Goal: Find specific page/section: Find specific page/section

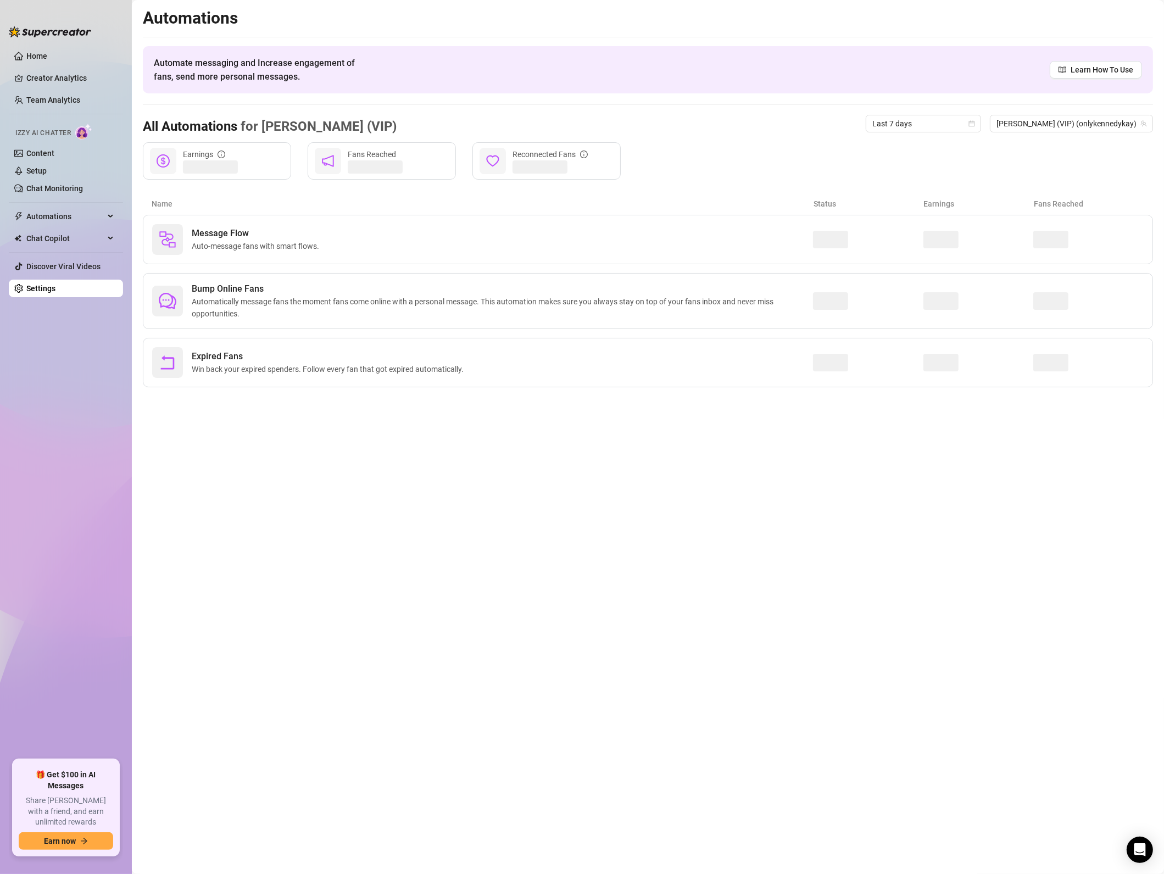
click at [28, 90] on ul "Home Creator Analytics Team Analytics Izzy AI Chatter Content Setup Chat Monito…" at bounding box center [66, 399] width 114 height 713
click at [31, 98] on link "Team Analytics" at bounding box center [53, 100] width 54 height 9
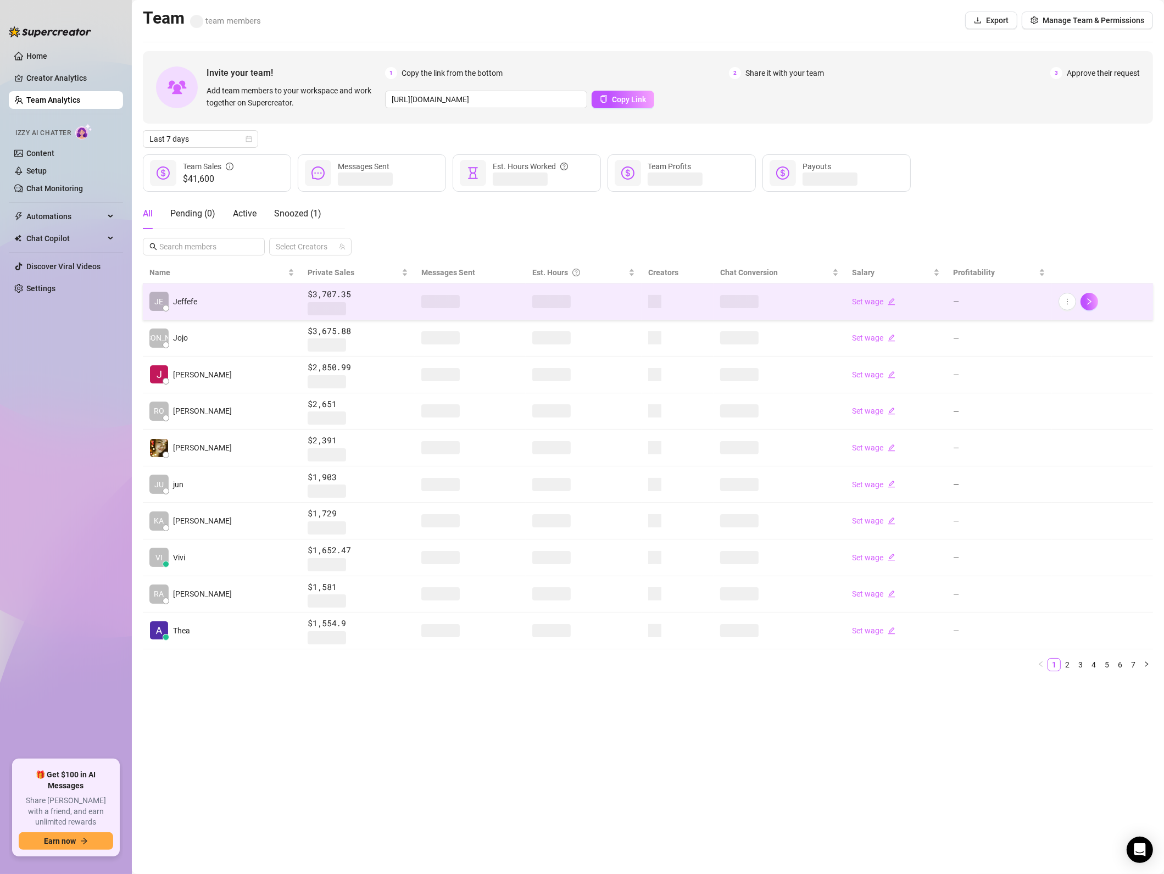
click at [204, 295] on td "JE [PERSON_NAME]" at bounding box center [222, 302] width 158 height 37
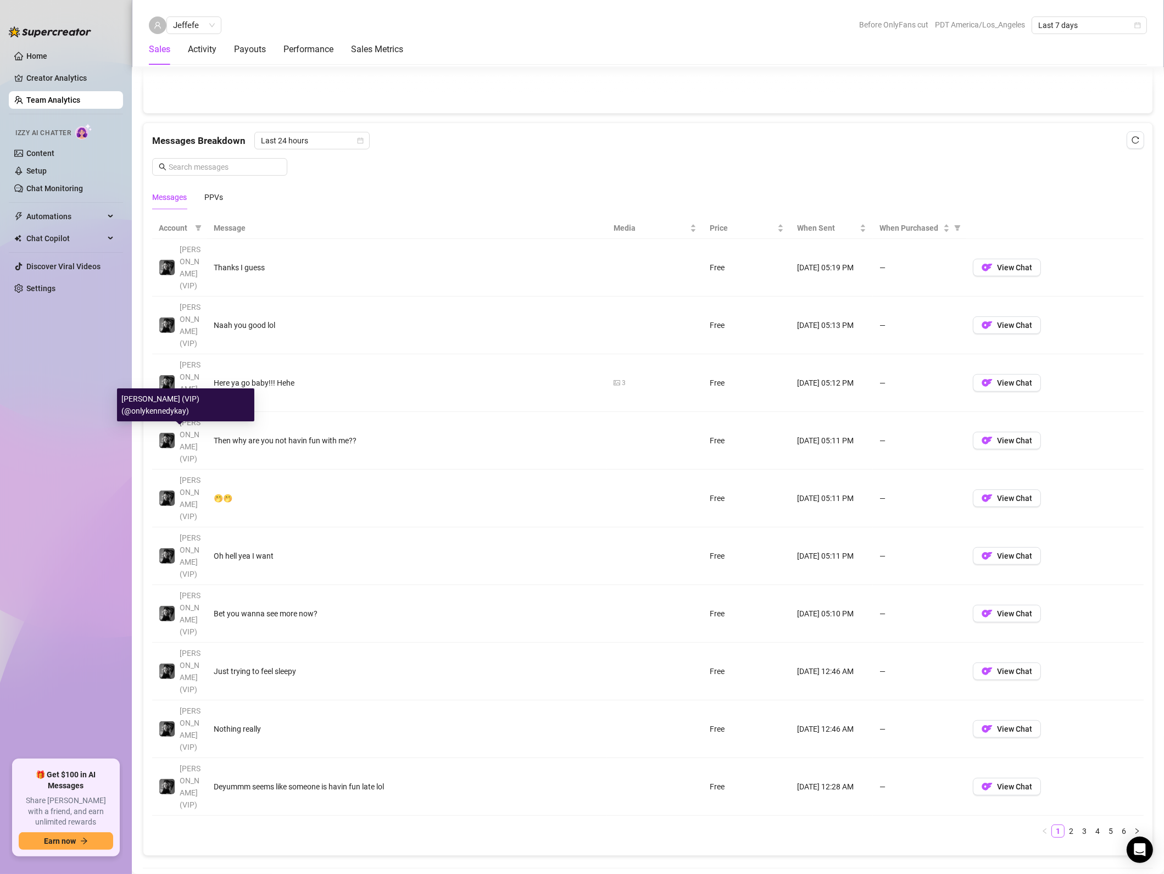
scroll to position [396, 0]
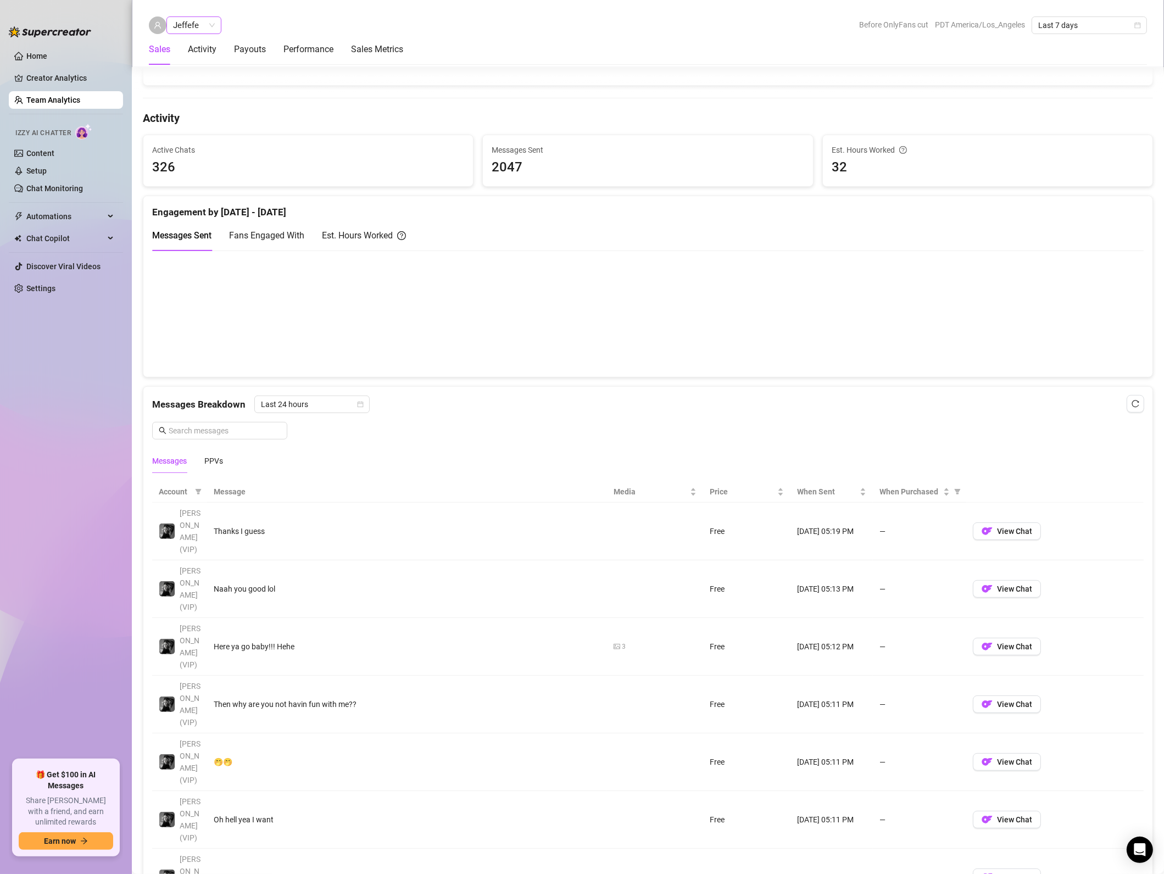
click at [200, 28] on span "Jeffefe" at bounding box center [194, 25] width 42 height 16
click at [196, 136] on div "A" at bounding box center [235, 135] width 120 height 12
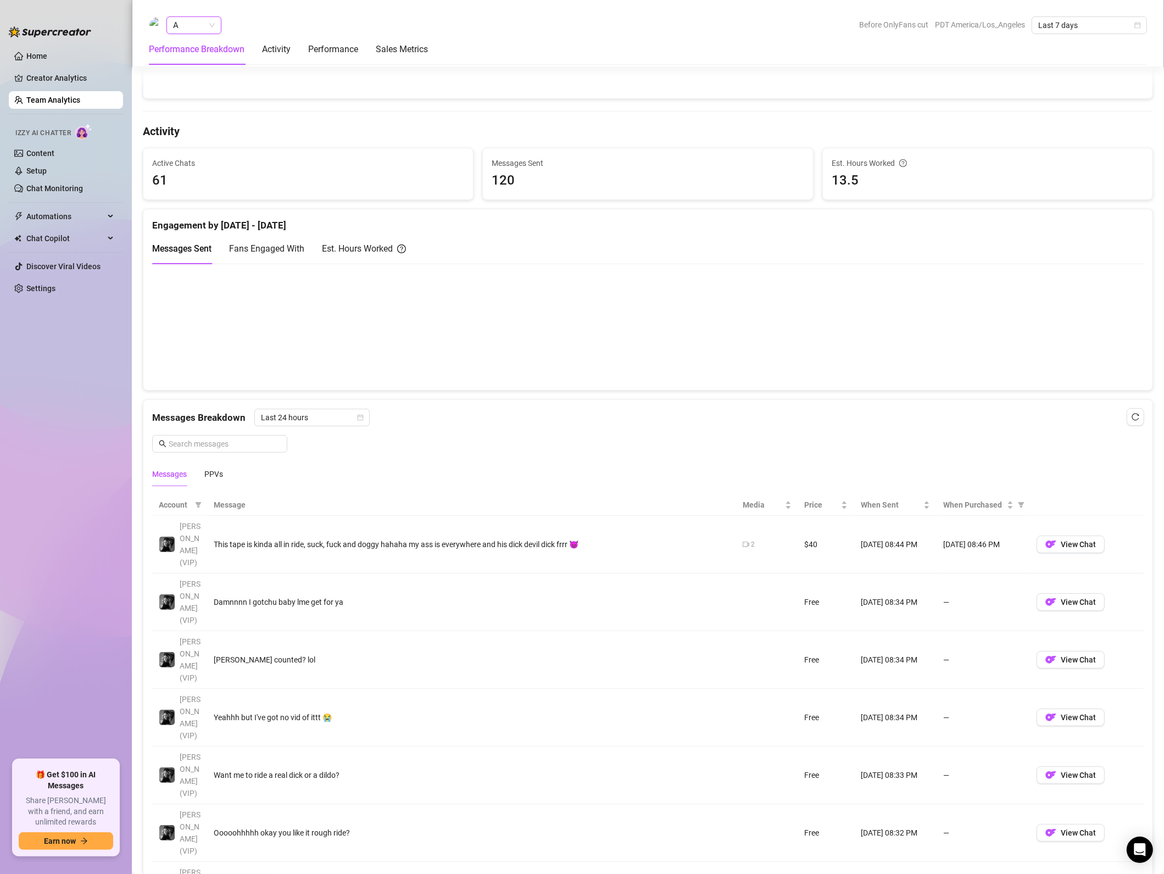
scroll to position [646, 0]
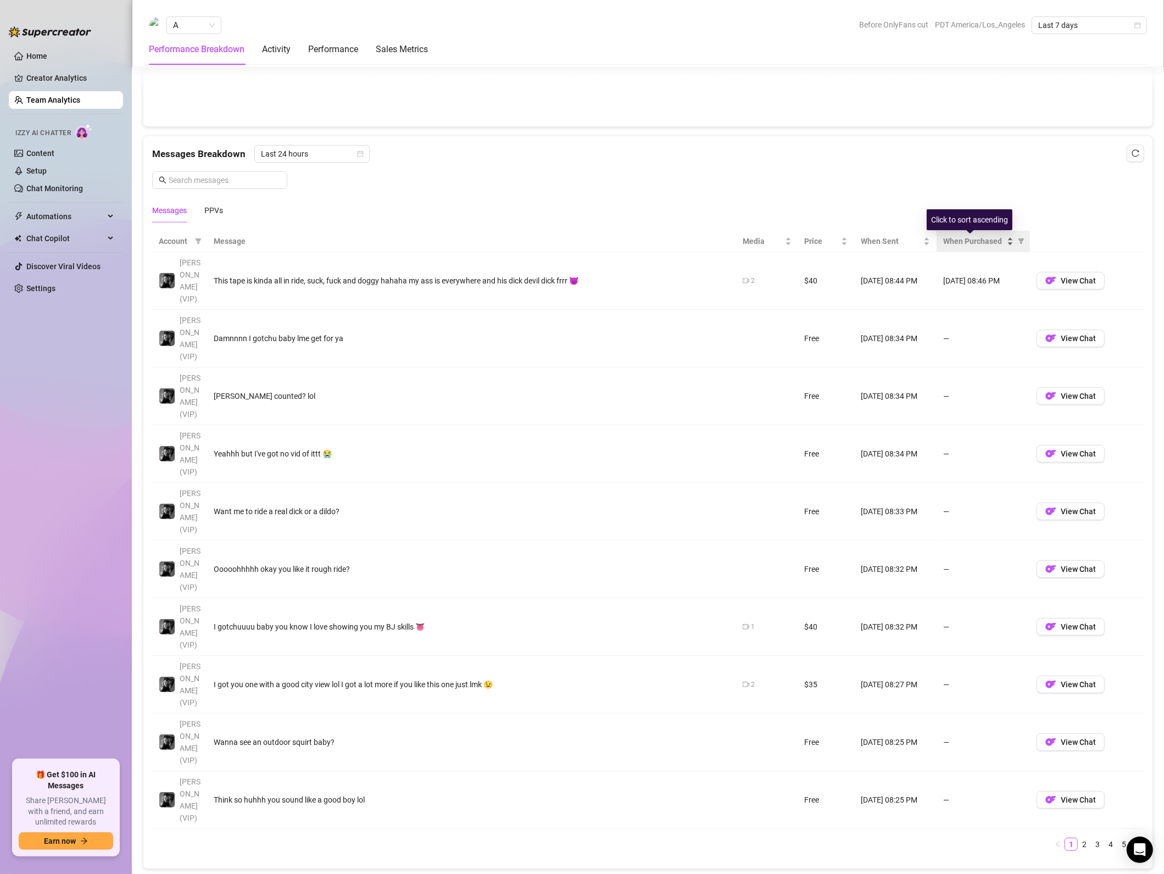
click at [944, 246] on span "When Purchased" at bounding box center [975, 241] width 62 height 12
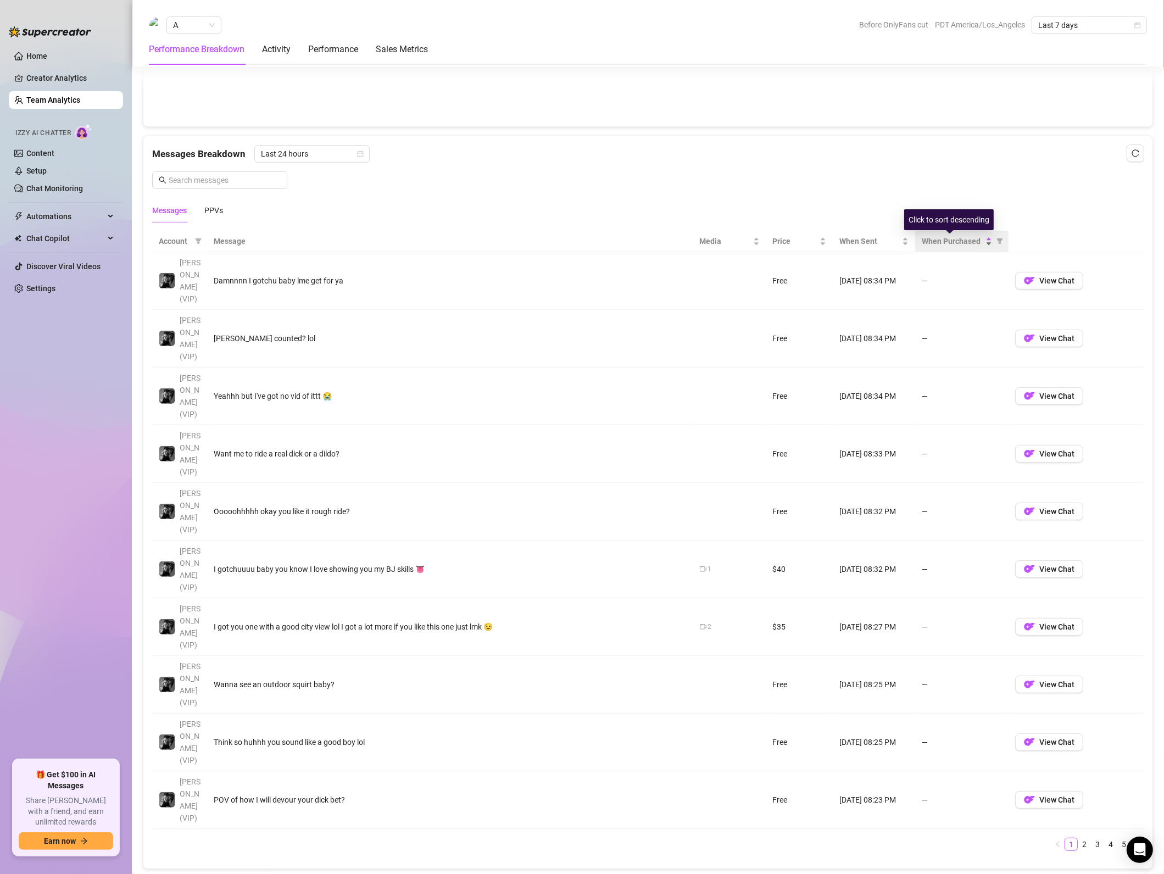
click at [941, 246] on span "When Purchased" at bounding box center [953, 241] width 62 height 12
